Goal: Task Accomplishment & Management: Complete application form

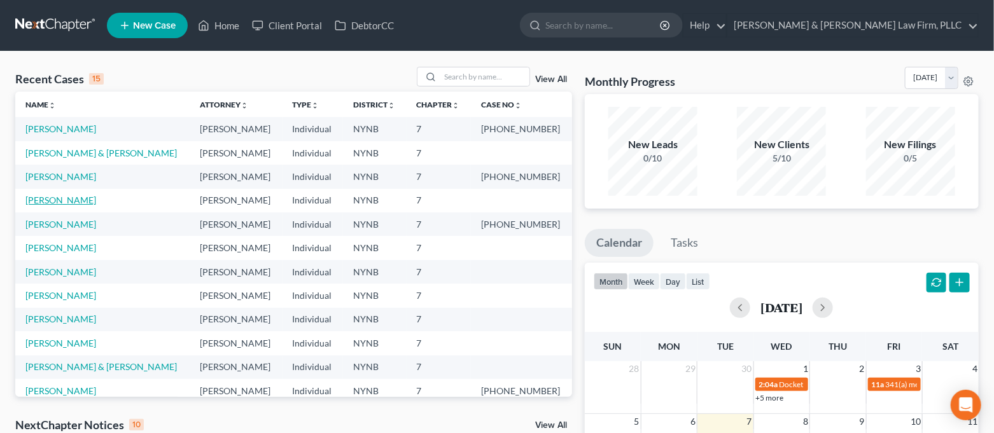
click at [67, 203] on link "[PERSON_NAME]" at bounding box center [60, 200] width 71 height 11
select select "4"
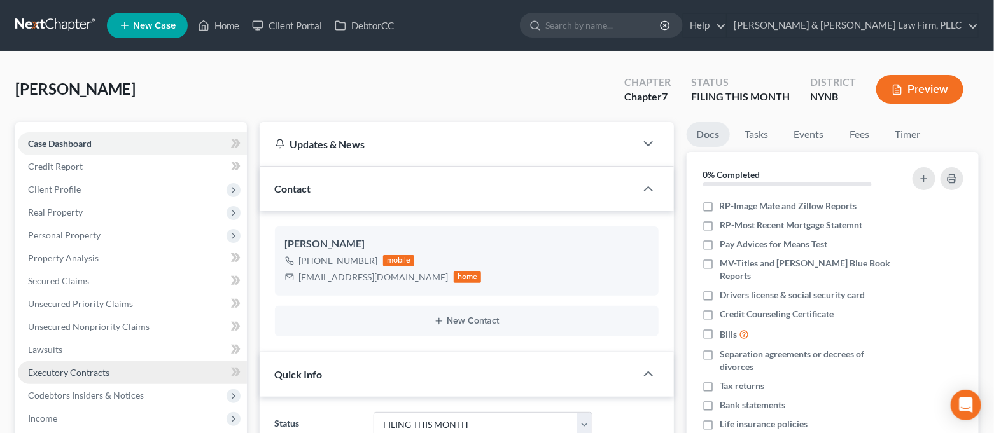
scroll to position [85, 0]
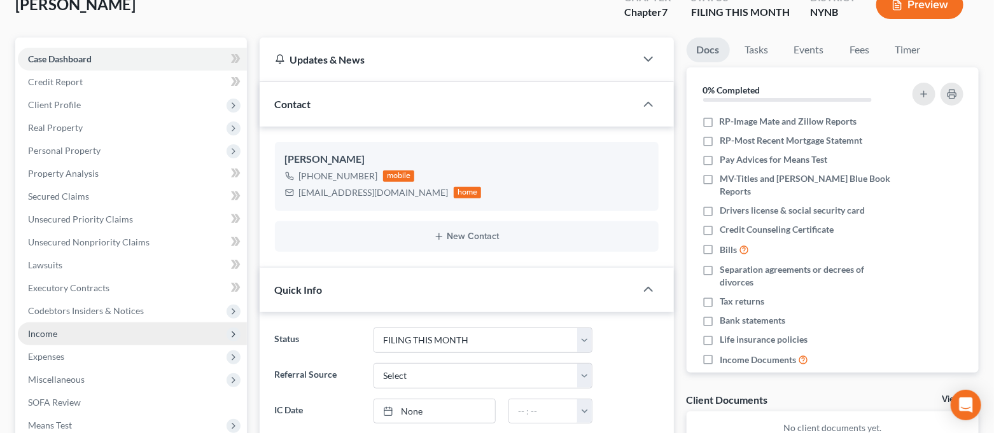
click at [88, 339] on span "Income" at bounding box center [132, 334] width 229 height 23
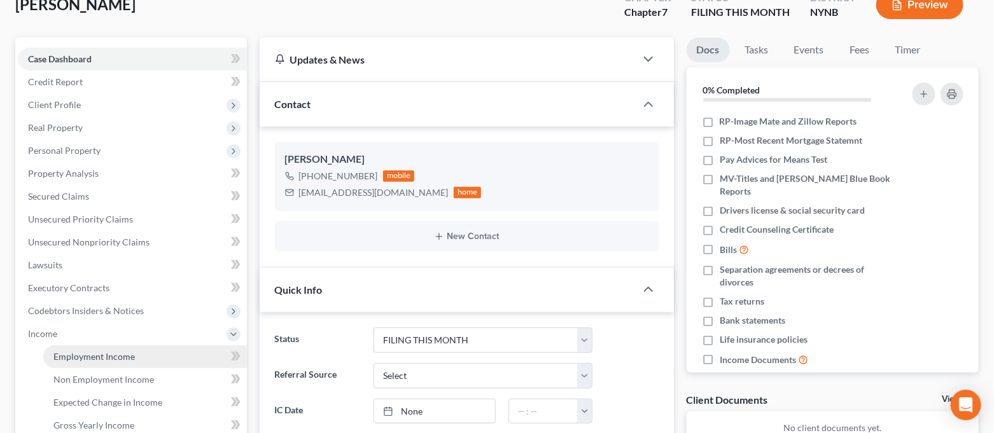
click at [88, 349] on link "Employment Income" at bounding box center [145, 357] width 204 height 23
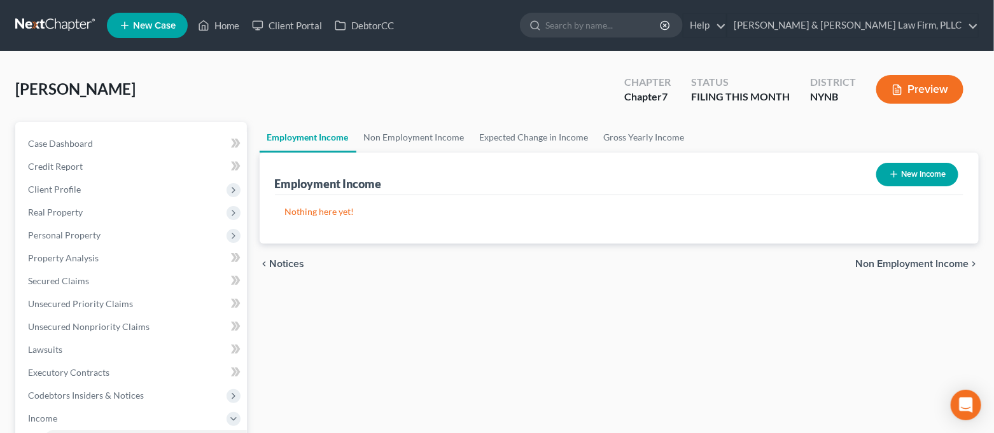
click at [904, 164] on button "New Income" at bounding box center [917, 175] width 82 height 24
select select "0"
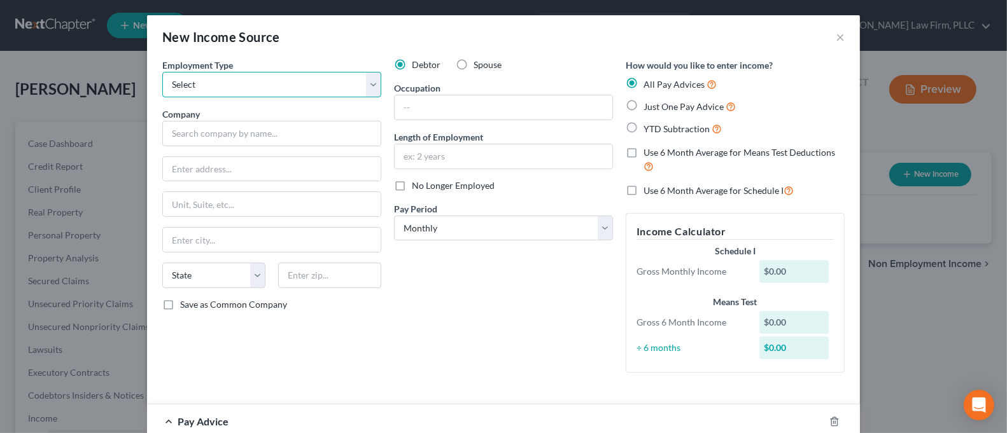
click at [271, 84] on select "Select Full or [DEMOGRAPHIC_DATA] Employment Self Employment" at bounding box center [271, 84] width 219 height 25
select select "0"
click at [162, 72] on select "Select Full or [DEMOGRAPHIC_DATA] Employment Self Employment" at bounding box center [271, 84] width 219 height 25
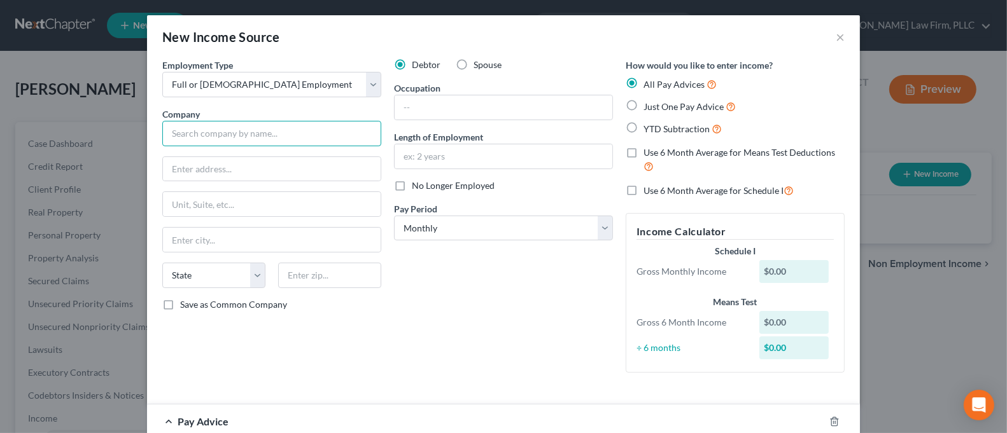
click at [229, 126] on input "text" at bounding box center [271, 133] width 219 height 25
click at [206, 134] on input "Advocated Incorporated" at bounding box center [271, 133] width 219 height 25
click at [274, 134] on input "Advocates Incorporated" at bounding box center [271, 133] width 219 height 25
type input "Advocates Incorporated"
click at [238, 175] on input "text" at bounding box center [272, 169] width 218 height 24
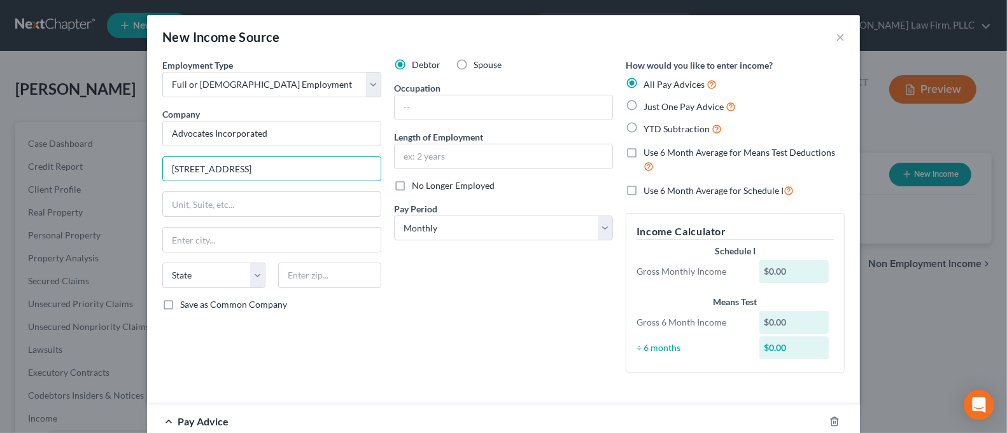
type input "[STREET_ADDRESS]"
click at [328, 280] on input "text" at bounding box center [329, 275] width 103 height 25
type input "13066"
click at [455, 283] on div "Debtor Spouse Occupation Length of Employment No Longer Employed Pay Period * S…" at bounding box center [504, 221] width 232 height 325
type input "[GEOGRAPHIC_DATA]"
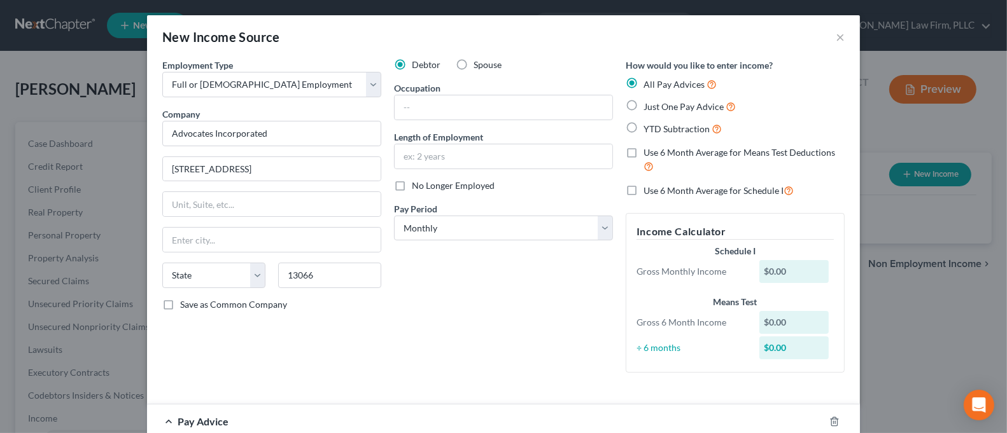
select select "35"
click at [478, 230] on select "Select Monthly Twice Monthly Every Other Week Weekly" at bounding box center [503, 228] width 219 height 25
click at [394, 216] on select "Select Monthly Twice Monthly Every Other Week Weekly" at bounding box center [503, 228] width 219 height 25
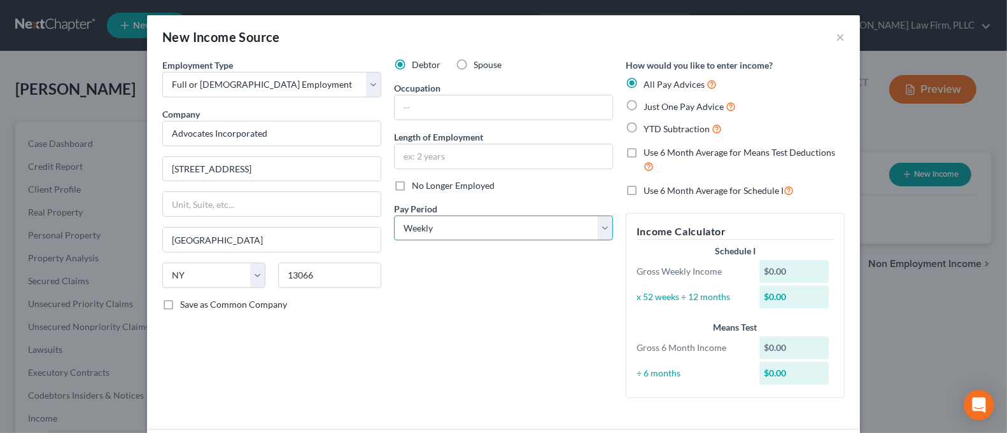
click at [480, 228] on select "Select Monthly Twice Monthly Every Other Week Weekly" at bounding box center [503, 228] width 219 height 25
select select "2"
click at [394, 216] on select "Select Monthly Twice Monthly Every Other Week Weekly" at bounding box center [503, 228] width 219 height 25
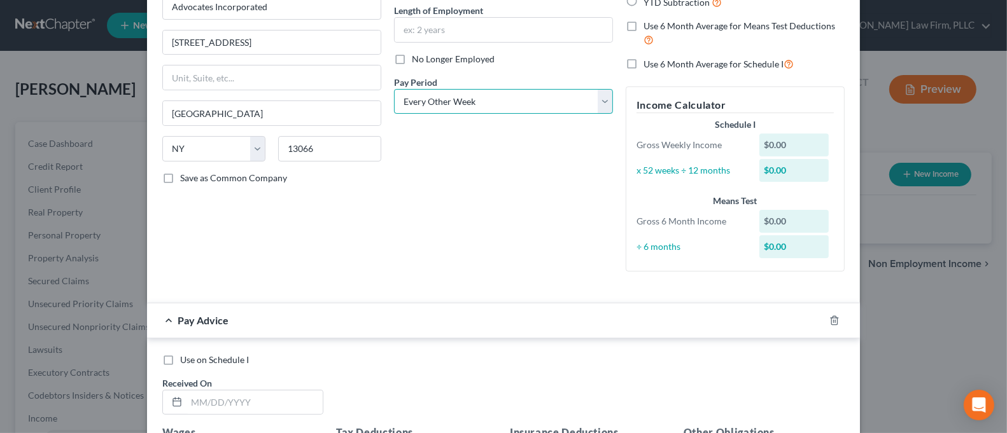
scroll to position [254, 0]
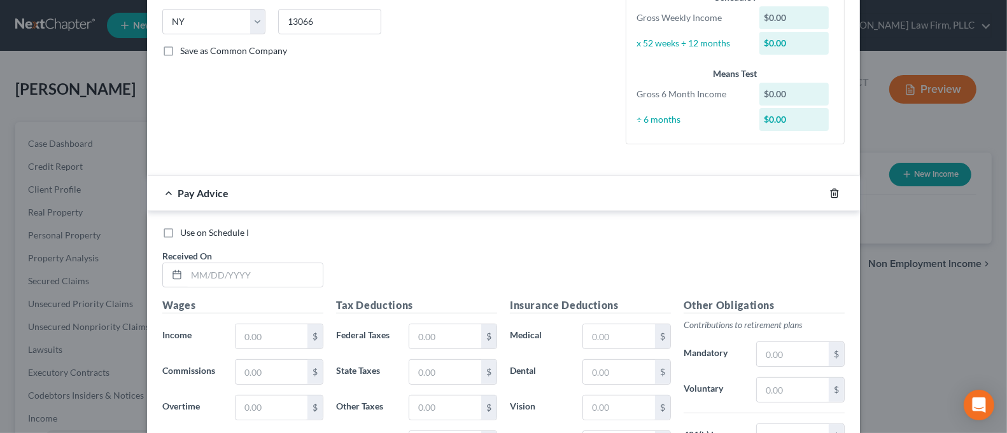
click at [829, 195] on icon "button" at bounding box center [834, 193] width 10 height 10
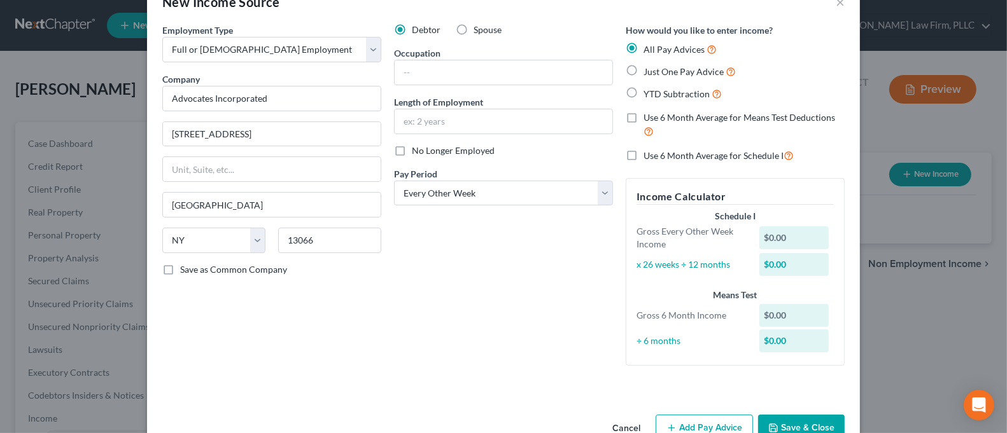
scroll to position [68, 0]
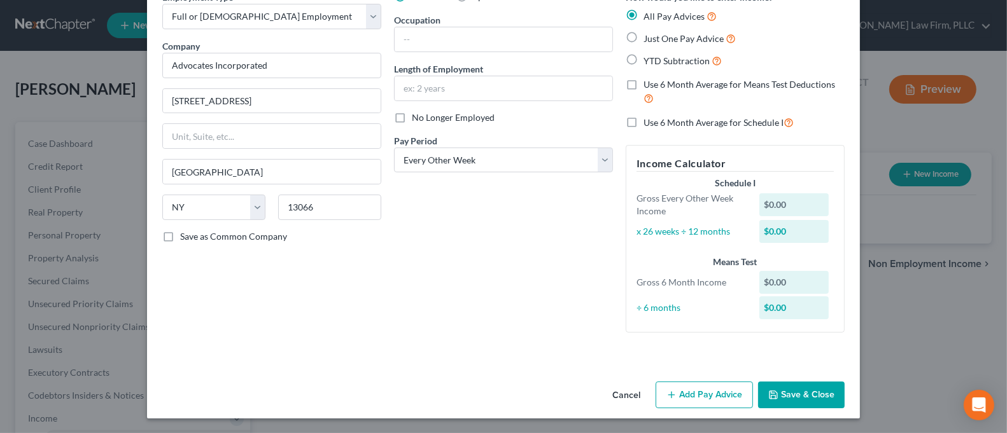
click at [793, 401] on button "Save & Close" at bounding box center [801, 395] width 87 height 27
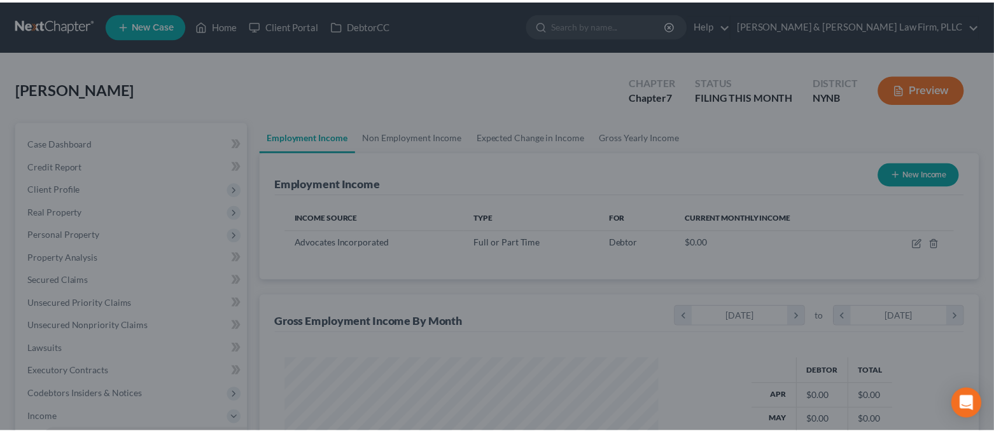
scroll to position [636069, 635892]
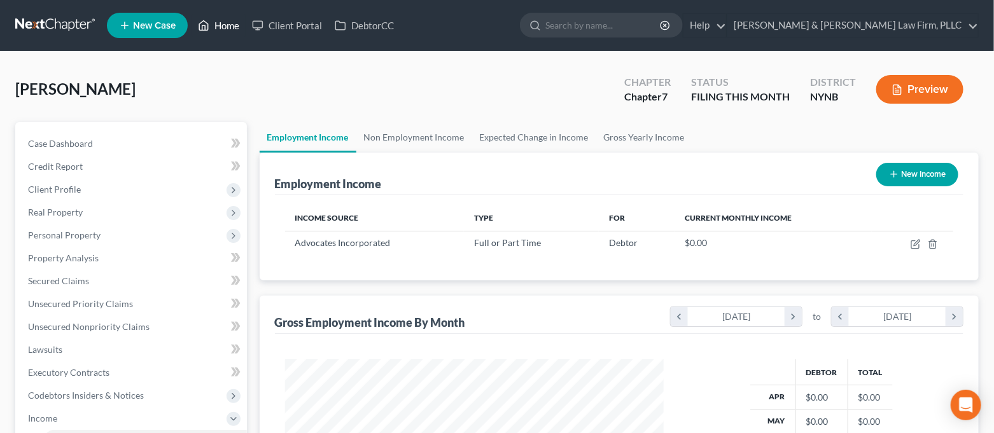
click at [203, 29] on polyline at bounding box center [203, 27] width 3 height 5
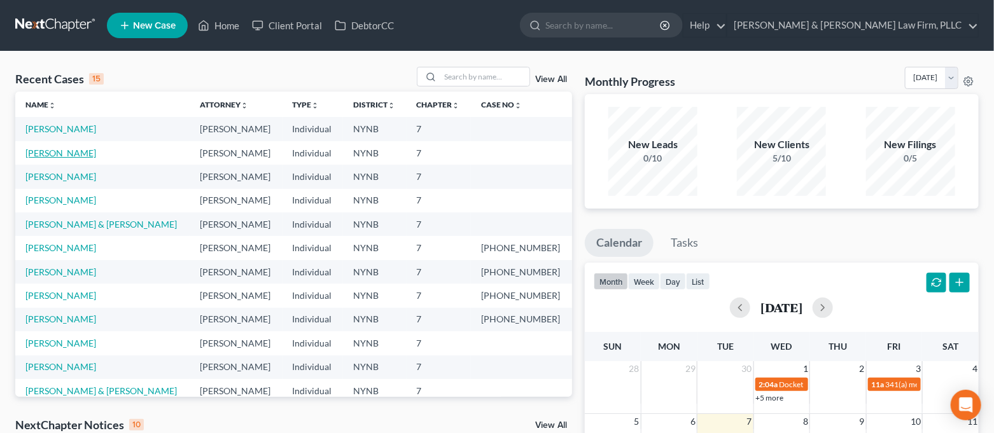
click at [73, 151] on link "[PERSON_NAME]" at bounding box center [60, 153] width 71 height 11
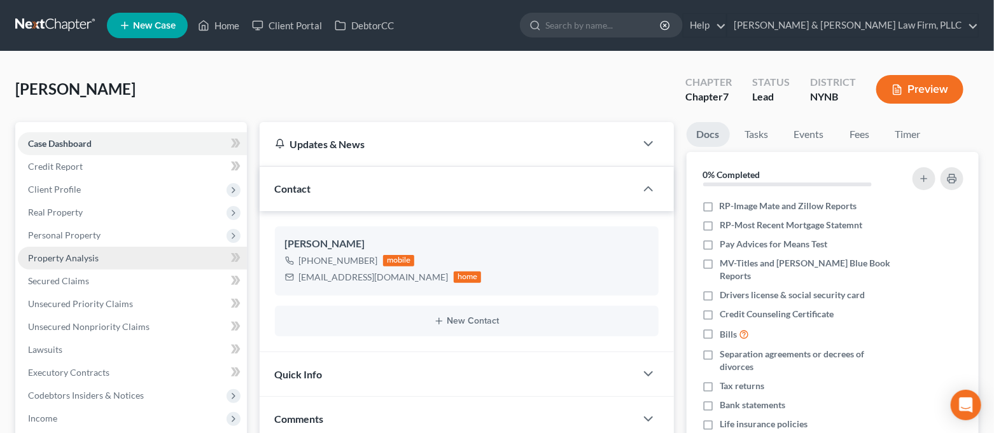
scroll to position [85, 0]
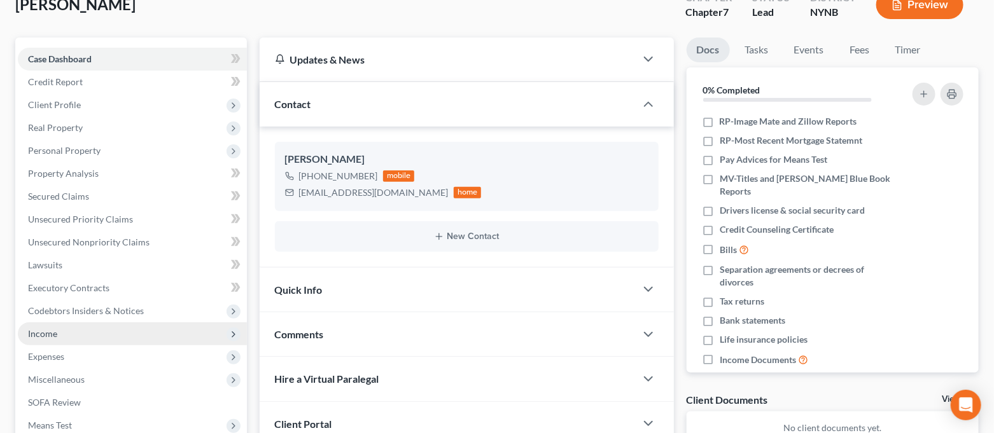
click at [76, 339] on span "Income" at bounding box center [132, 334] width 229 height 23
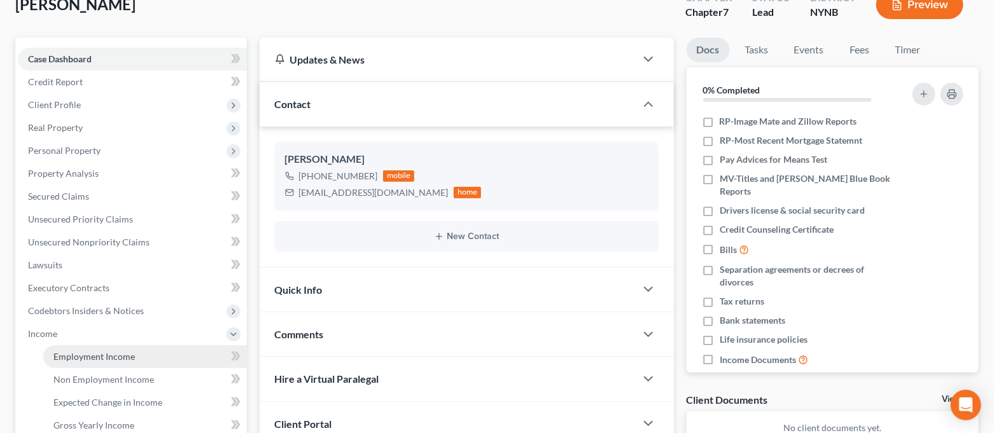
click at [77, 359] on span "Employment Income" at bounding box center [93, 356] width 81 height 11
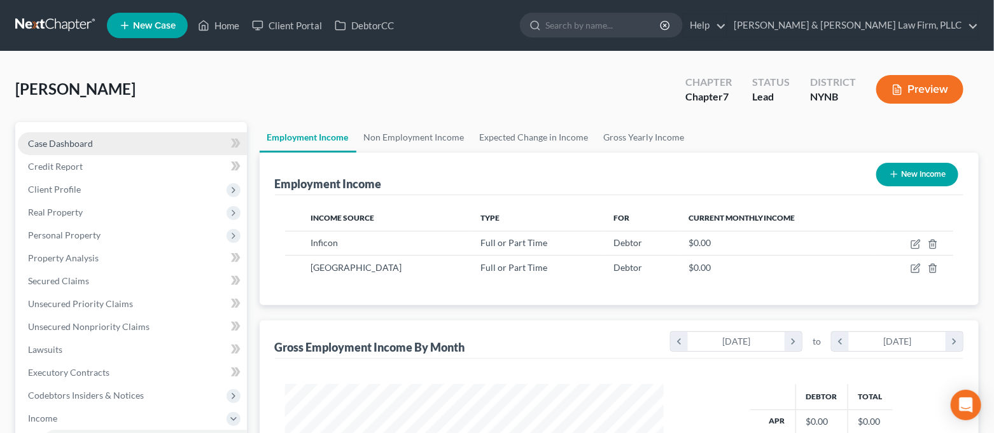
click at [112, 139] on link "Case Dashboard" at bounding box center [132, 143] width 229 height 23
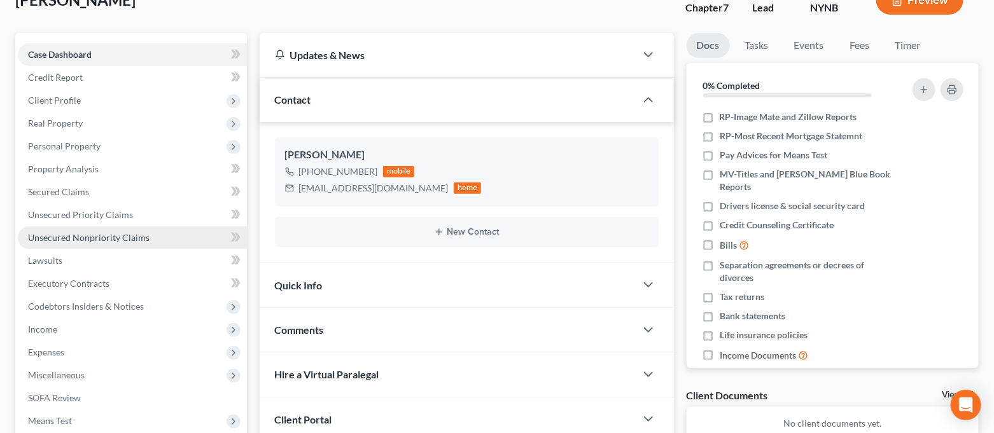
scroll to position [169, 0]
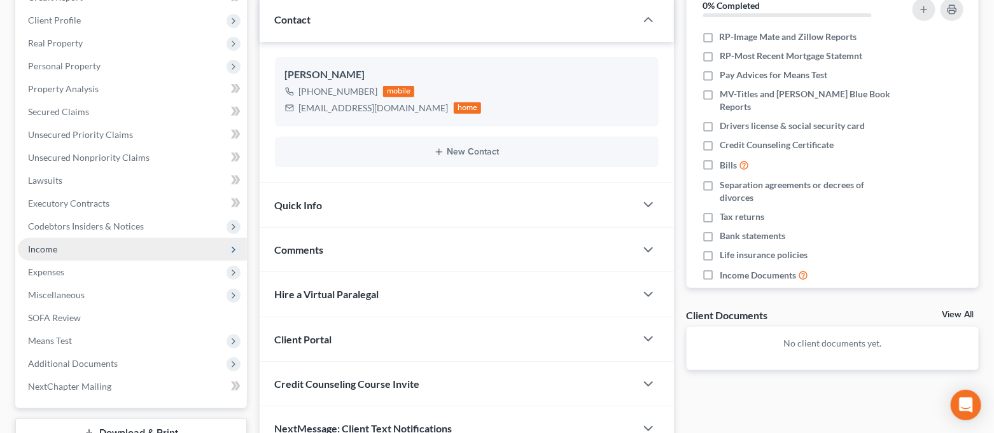
click at [74, 252] on span "Income" at bounding box center [132, 249] width 229 height 23
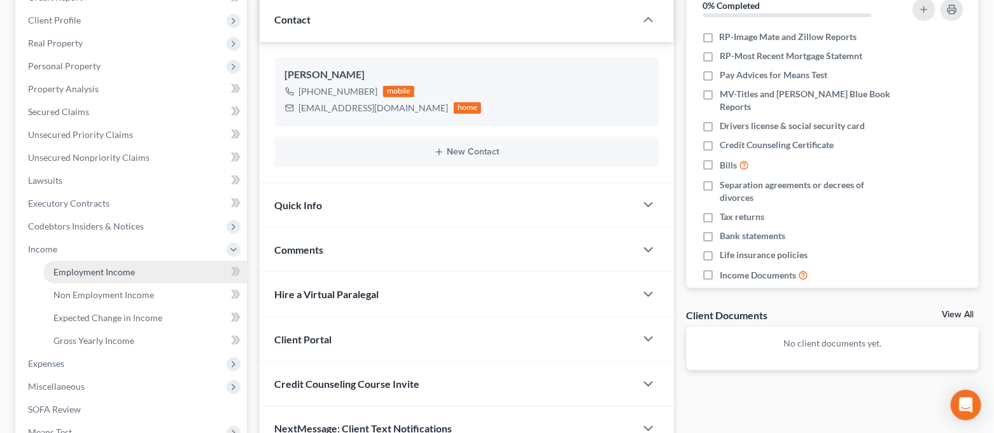
click at [134, 272] on link "Employment Income" at bounding box center [145, 272] width 204 height 23
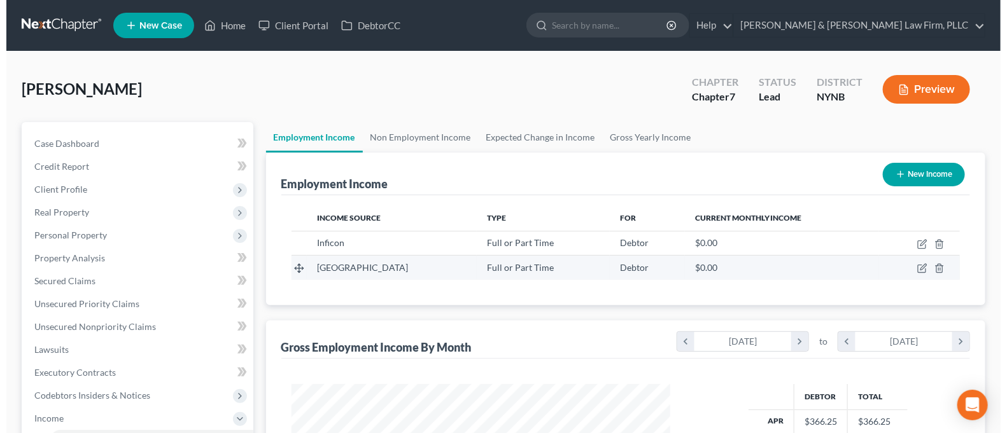
scroll to position [227, 405]
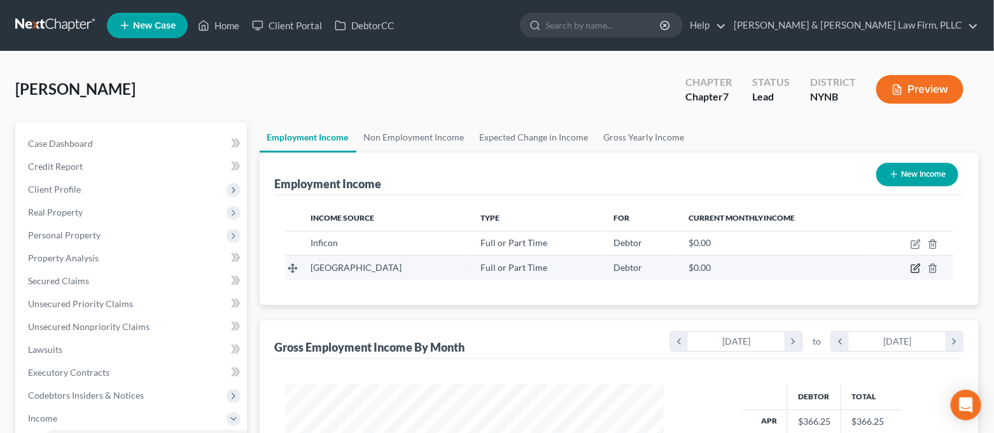
click at [912, 265] on icon "button" at bounding box center [916, 268] width 10 height 10
select select "0"
select select "35"
select select "0"
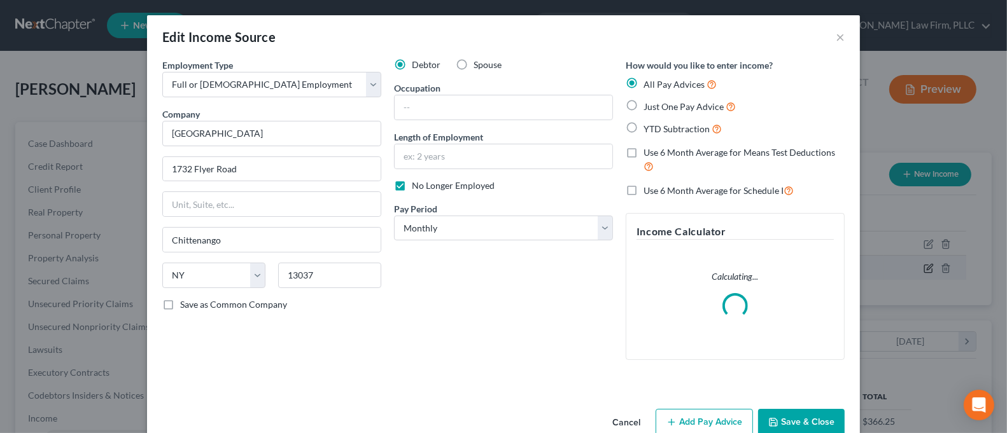
scroll to position [227, 410]
click at [460, 107] on input "text" at bounding box center [504, 107] width 218 height 24
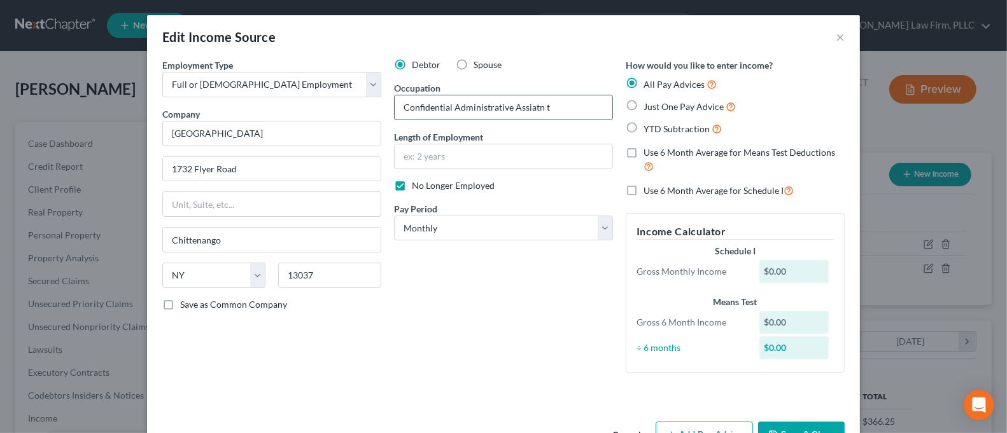
drag, startPoint x: 515, startPoint y: 108, endPoint x: 500, endPoint y: 106, distance: 15.5
click at [500, 106] on input "Confidential Administrative Assiatn t" at bounding box center [504, 107] width 218 height 24
drag, startPoint x: 543, startPoint y: 107, endPoint x: 508, endPoint y: 111, distance: 34.6
click at [508, 111] on input "Confidential Administrative Assiatn t" at bounding box center [504, 107] width 218 height 24
type input "Confidential Administrative Assistant"
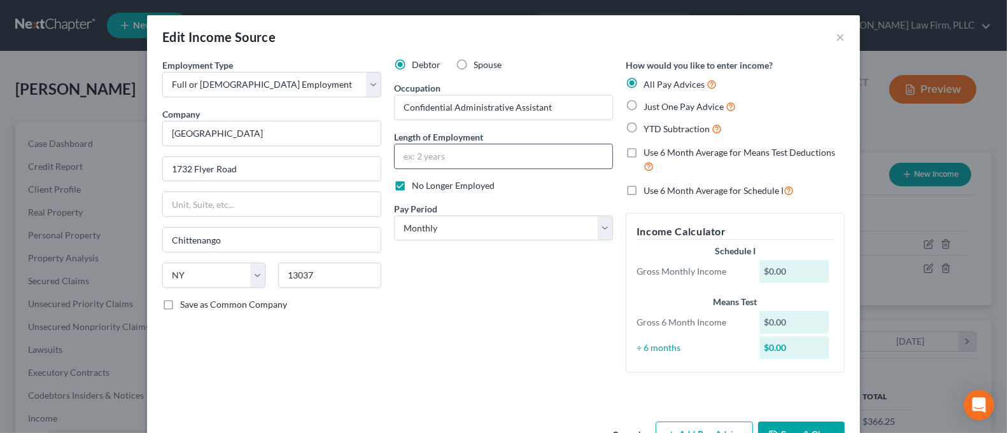
click at [476, 164] on input "text" at bounding box center [504, 156] width 218 height 24
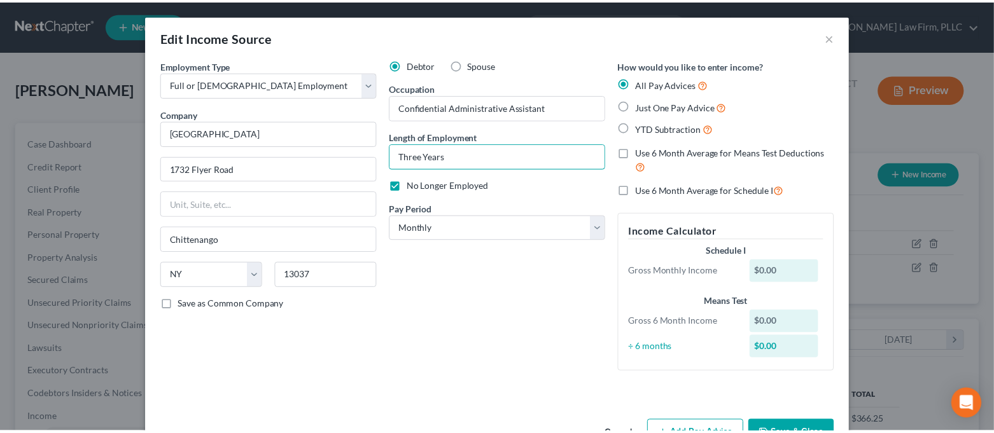
scroll to position [40, 0]
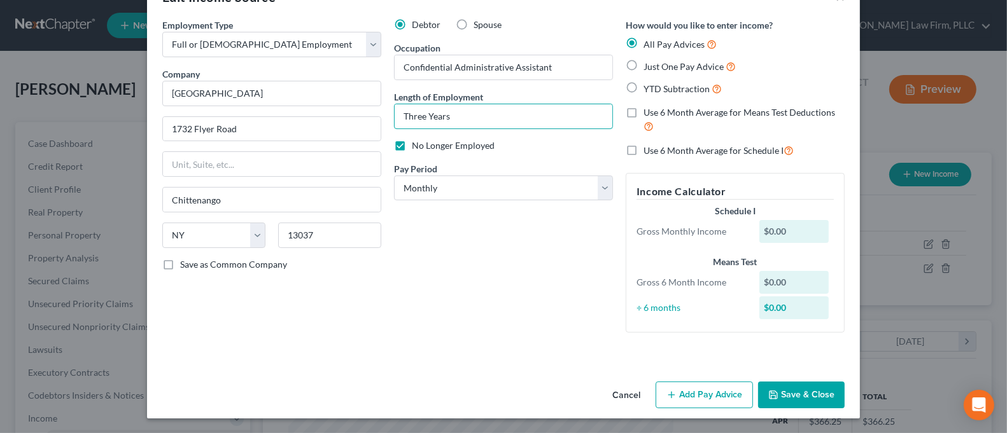
type input "Three Years"
click at [775, 389] on button "Save & Close" at bounding box center [801, 395] width 87 height 27
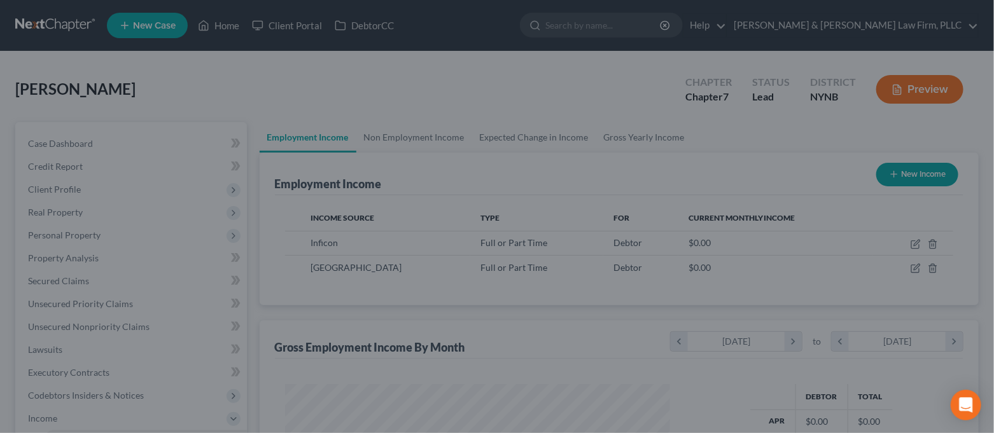
scroll to position [636069, 635892]
